Goal: Find specific page/section: Find specific page/section

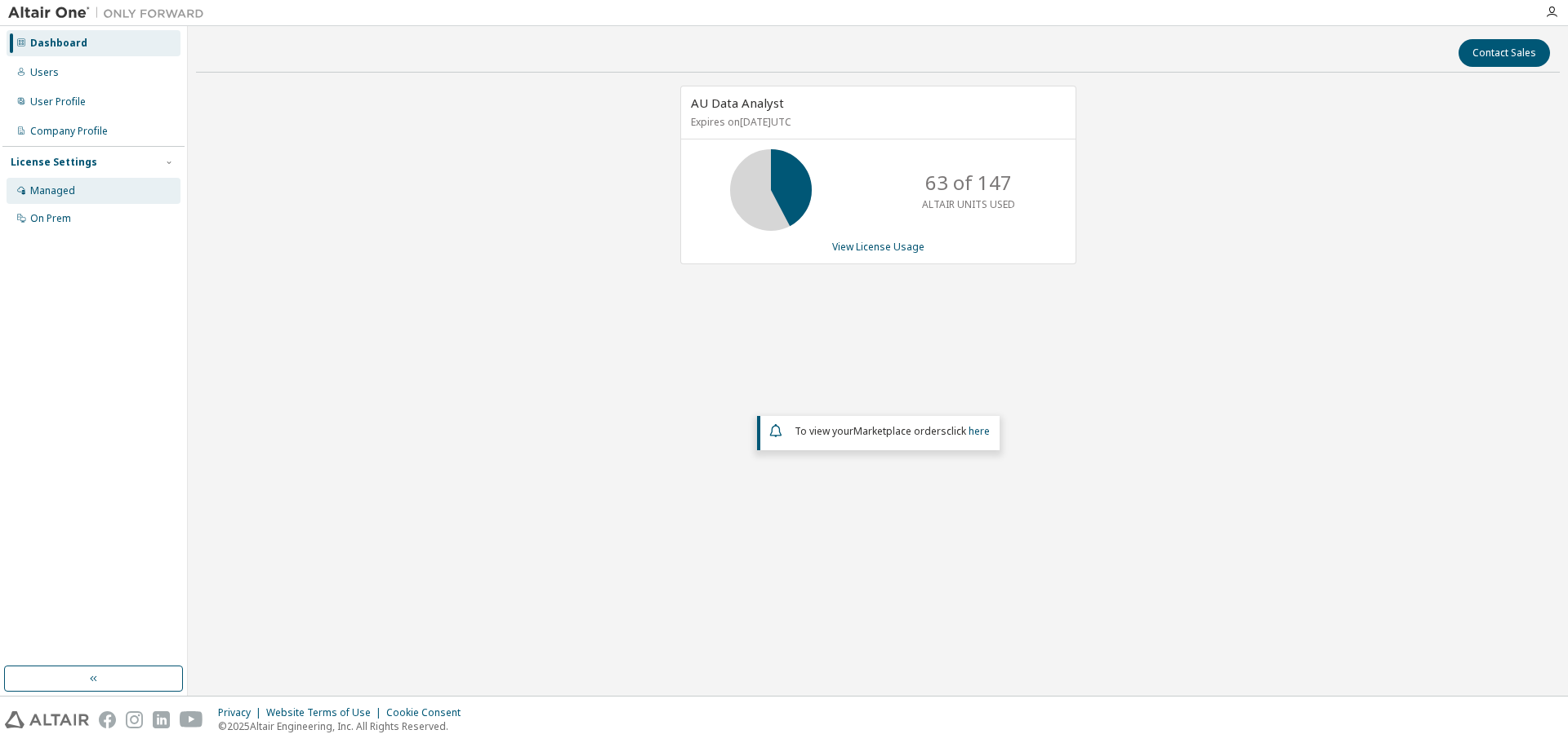
click at [100, 196] on div "Managed" at bounding box center [93, 191] width 173 height 26
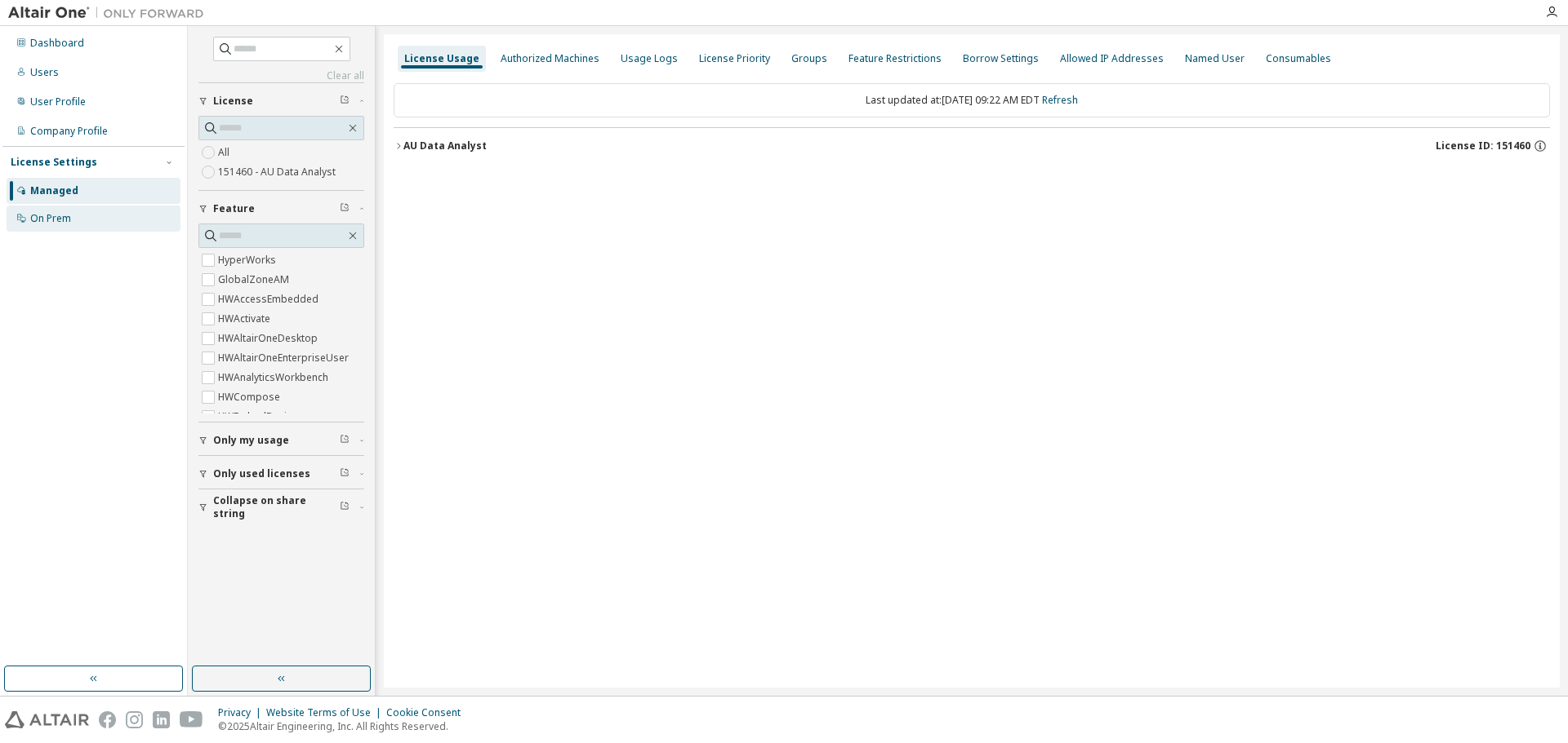
click at [70, 228] on div "On Prem" at bounding box center [93, 219] width 173 height 26
